Goal: Task Accomplishment & Management: Manage account settings

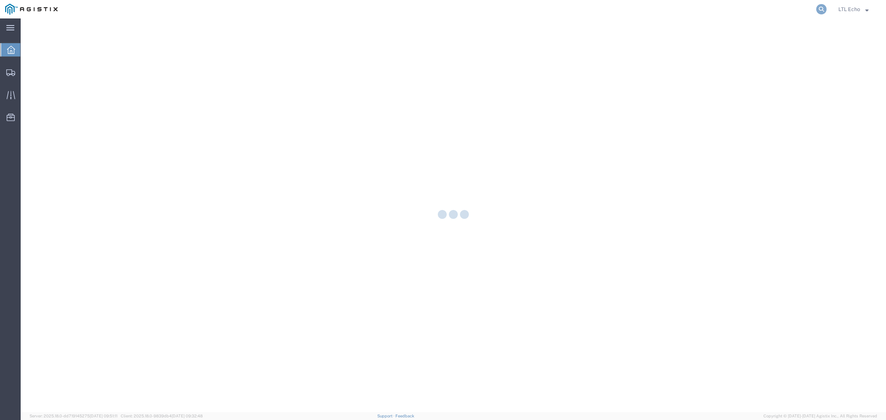
click at [819, 8] on icon at bounding box center [821, 9] width 10 height 10
click at [790, 8] on input "search" at bounding box center [704, 9] width 224 height 18
paste input "56807192"
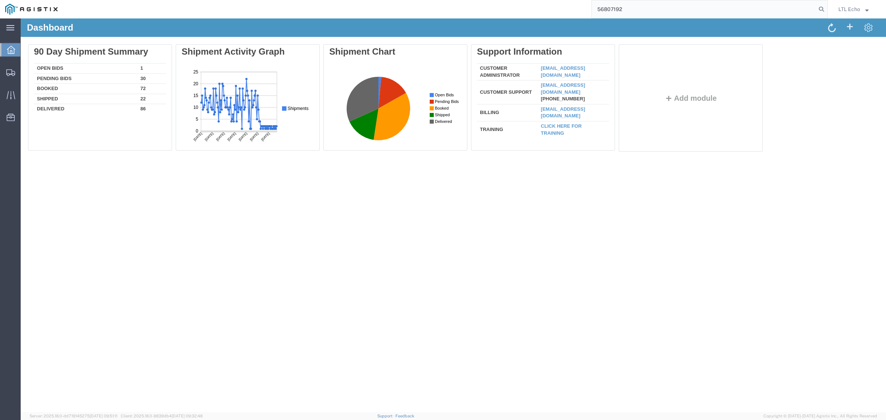
type input "56807192"
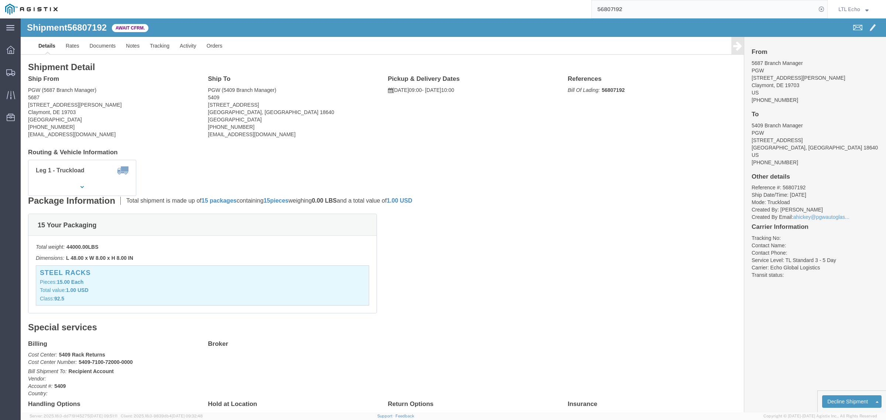
click address "PGW (5687 Branch Manager) [STREET_ADDRESS][PERSON_NAME] [PHONE_NUMBER] [EMAIL_A…"
copy address "19703"
click address "PGW (5687 Branch Manager) [STREET_ADDRESS][PERSON_NAME] [PHONE_NUMBER] [EMAIL_A…"
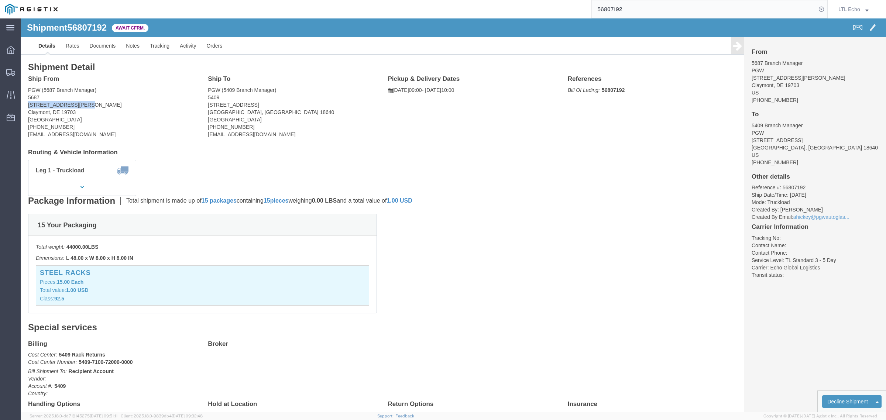
drag, startPoint x: 67, startPoint y: 85, endPoint x: 8, endPoint y: 87, distance: 58.7
click address "PGW (5687 Branch Manager) [STREET_ADDRESS][PERSON_NAME] [PHONE_NUMBER] [EMAIL_A…"
copy address "[STREET_ADDRESS][PERSON_NAME]"
click h4 "Routing & Vehicle Information"
drag, startPoint x: 83, startPoint y: 118, endPoint x: 7, endPoint y: 121, distance: 76.1
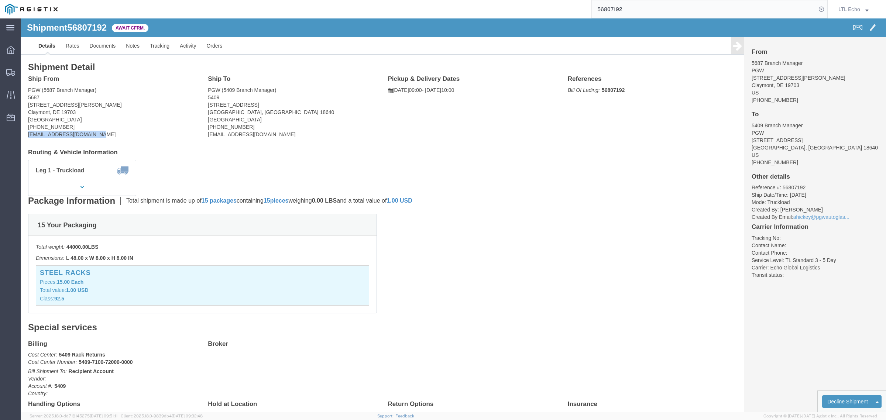
click div "Ship From PGW (5687 Branch Manager) [STREET_ADDRESS][PERSON_NAME] [PHONE_NUMBER…"
copy address "[EMAIL_ADDRESS][DOMAIN_NAME]"
click address "PGW (5687 Branch Manager) [STREET_ADDRESS][PERSON_NAME] [PHONE_NUMBER] [EMAIL_A…"
drag, startPoint x: 45, startPoint y: 108, endPoint x: 7, endPoint y: 111, distance: 37.4
click address "PGW (5687 Branch Manager) [STREET_ADDRESS][PERSON_NAME] [PHONE_NUMBER] [EMAIL_A…"
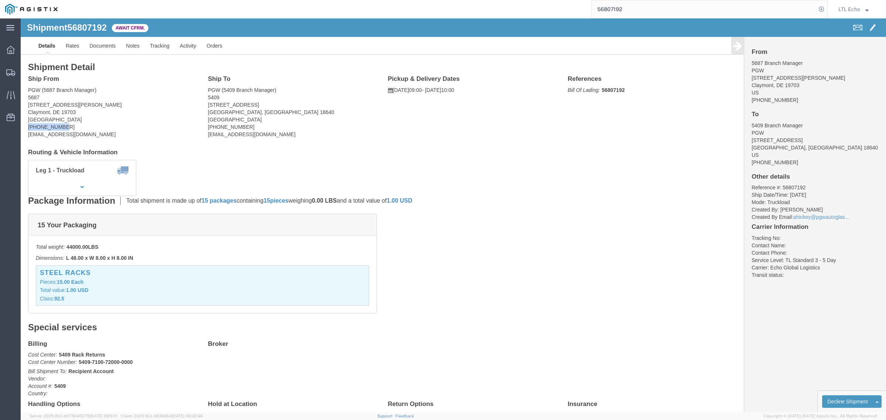
copy address "[PHONE_NUMBER]"
click b "56807192"
copy b "56807192"
drag, startPoint x: 236, startPoint y: 84, endPoint x: 185, endPoint y: 85, distance: 51.0
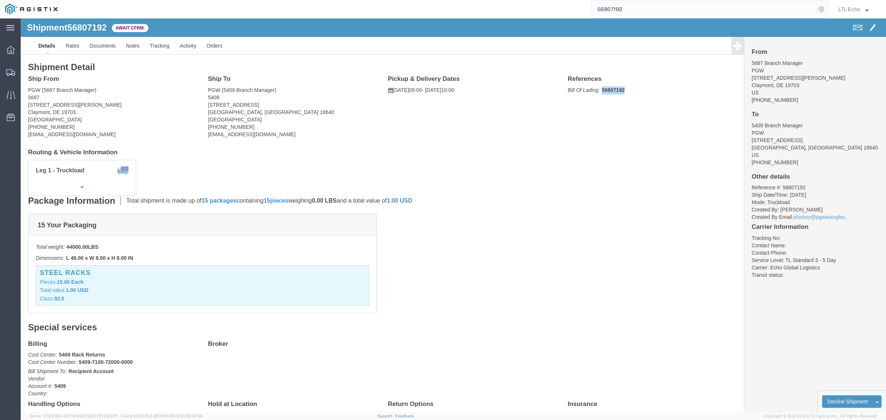
click div "Ship To PGW (5409 Branch Manager) [STREET_ADDRESS] [PHONE_NUMBER] [EMAIL_ADDRES…"
copy address "[STREET_ADDRESS]"
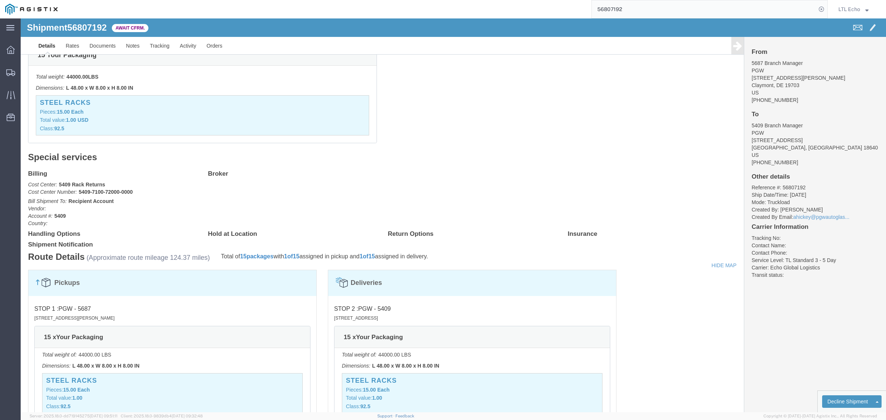
scroll to position [101, 0]
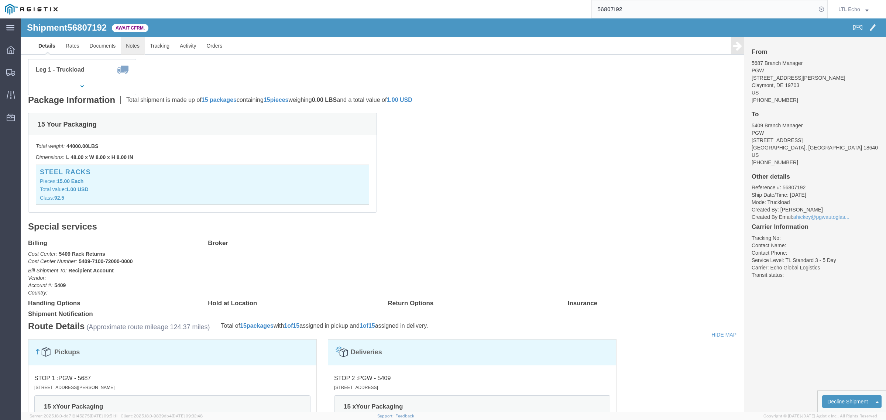
click link "Notes"
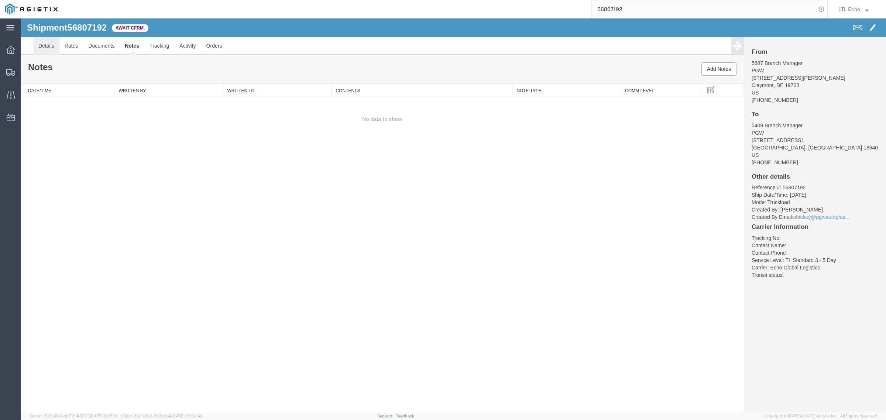
click at [49, 47] on link "Details" at bounding box center [46, 46] width 26 height 18
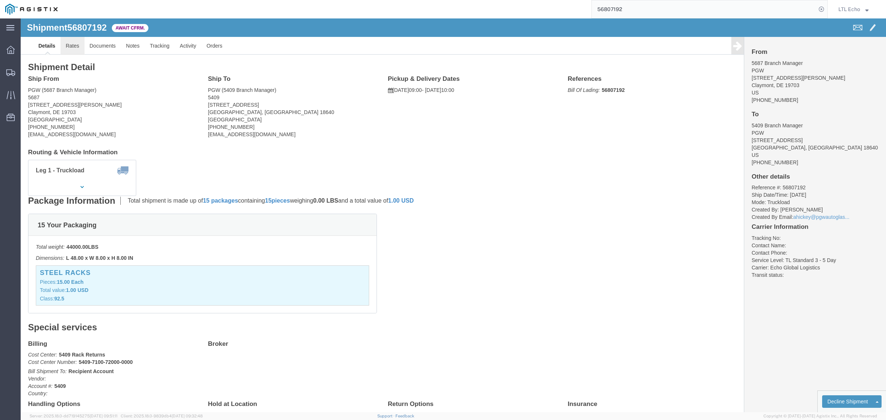
click link "Rates"
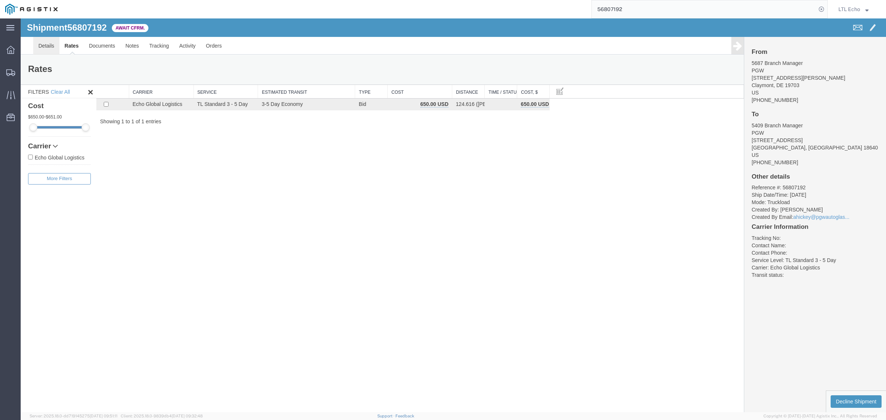
click at [48, 45] on link "Details" at bounding box center [46, 46] width 26 height 18
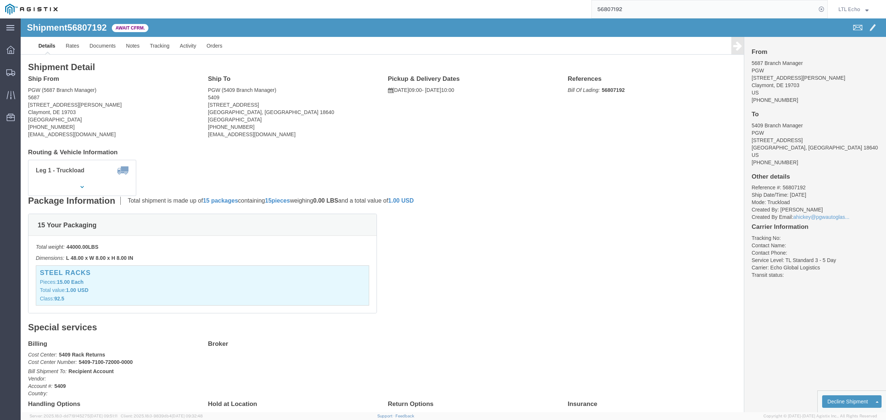
click b "56807192"
copy b "56807192"
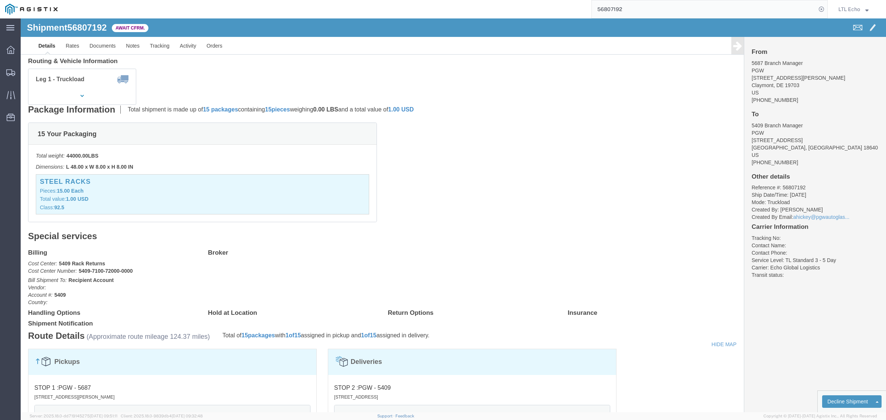
scroll to position [92, 0]
drag, startPoint x: 116, startPoint y: 252, endPoint x: 58, endPoint y: 254, distance: 58.4
click p "Cost Center: [STREET_ADDRESS] Number: 5409-7100-72000-0000"
copy b "5409-7100-72000-0000"
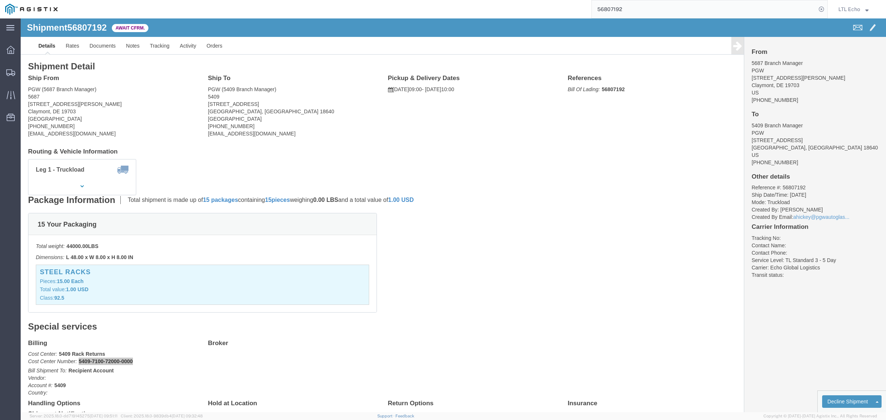
scroll to position [0, 0]
click link "Confirm"
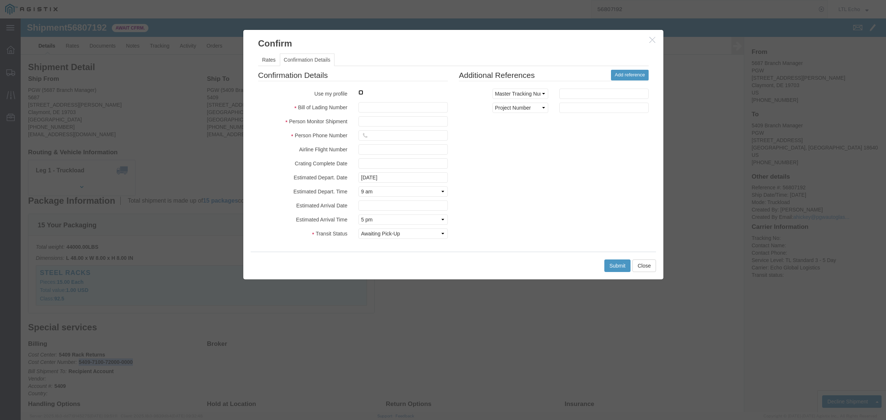
click input "checkbox"
checkbox input "true"
type input "LTL Echo"
type input "+ 8005116111"
click fieldset "Confirmation Details Use my profile Bill of Lading Number Person Monitor Shipme…"
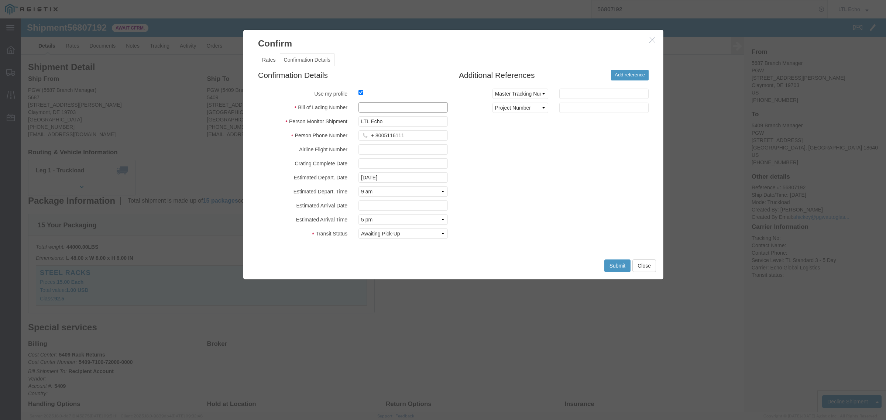
click input "text"
paste input "64292297"
type input "64292297"
click button "Submit"
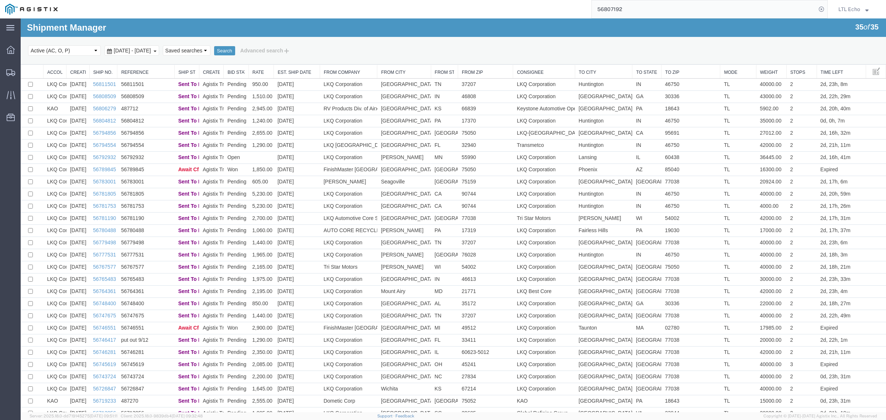
click at [674, 8] on input "56807192" at bounding box center [704, 9] width 224 height 18
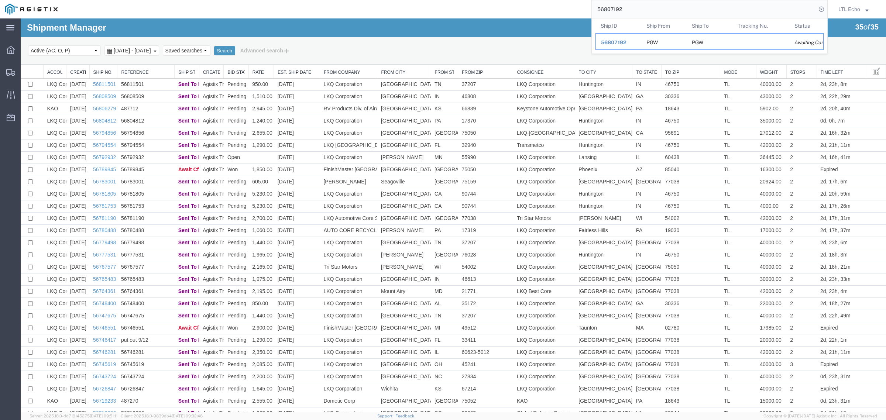
click at [602, 40] on span "56807192" at bounding box center [613, 42] width 25 height 6
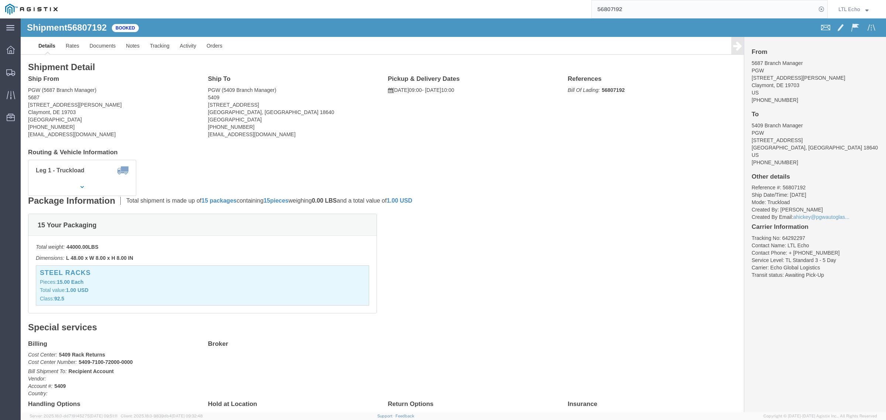
click div "Leg 1 - Truckload Vehicle 1: Standard Dry Van (53 Feet) Number of trucks: 1"
click link "Documents"
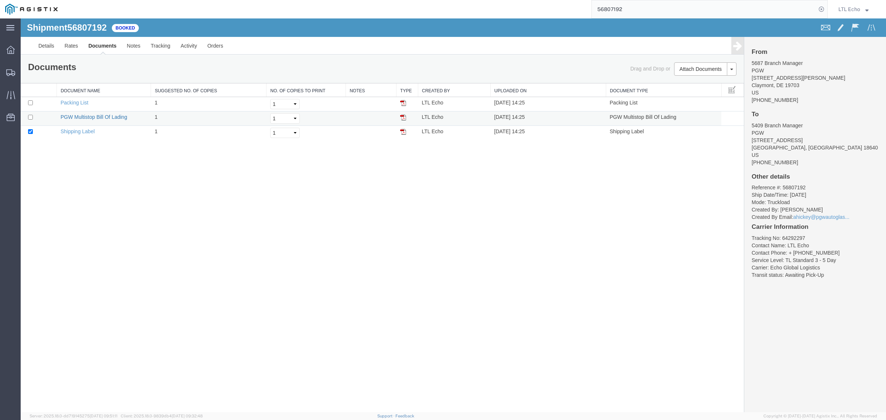
click at [75, 116] on link "PGW Multistop Bill Of Lading" at bounding box center [94, 117] width 67 height 6
